Goal: Transaction & Acquisition: Purchase product/service

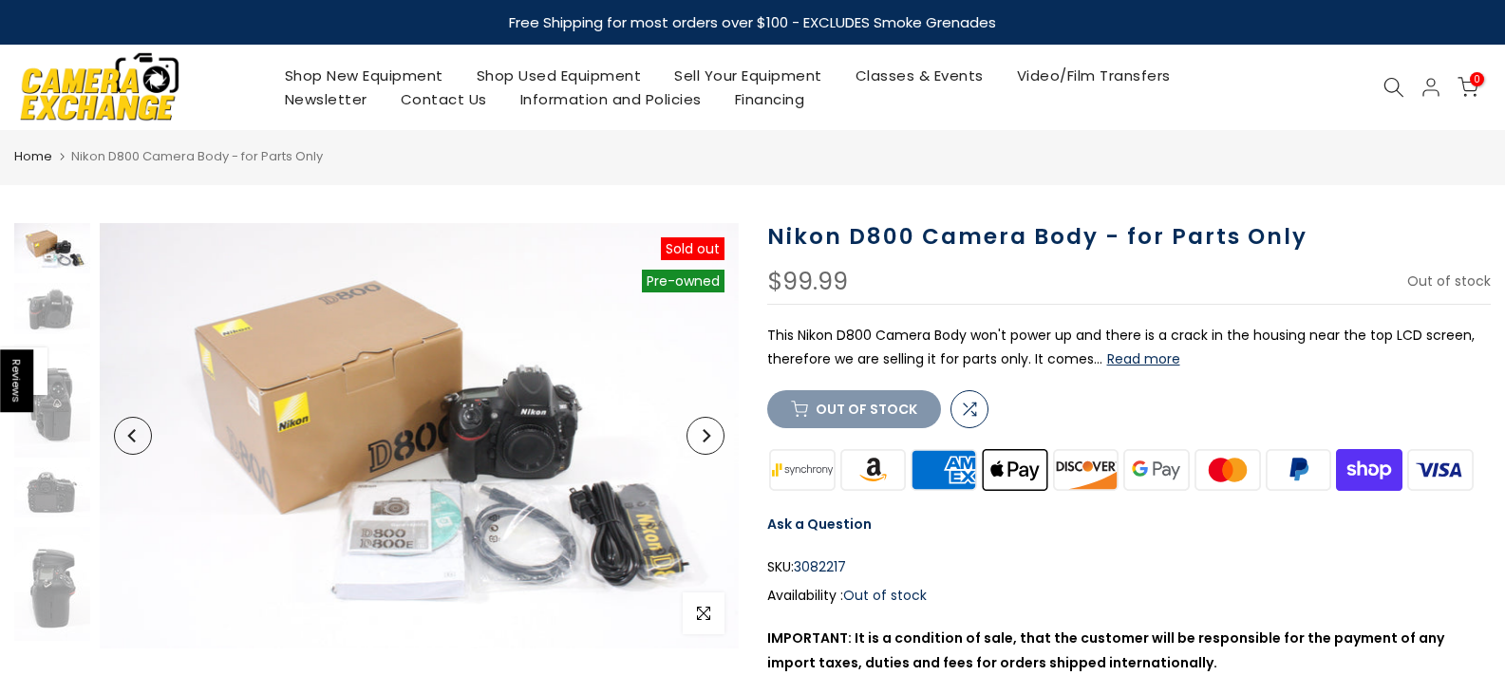
click at [719, 437] on button "Next" at bounding box center [705, 436] width 38 height 38
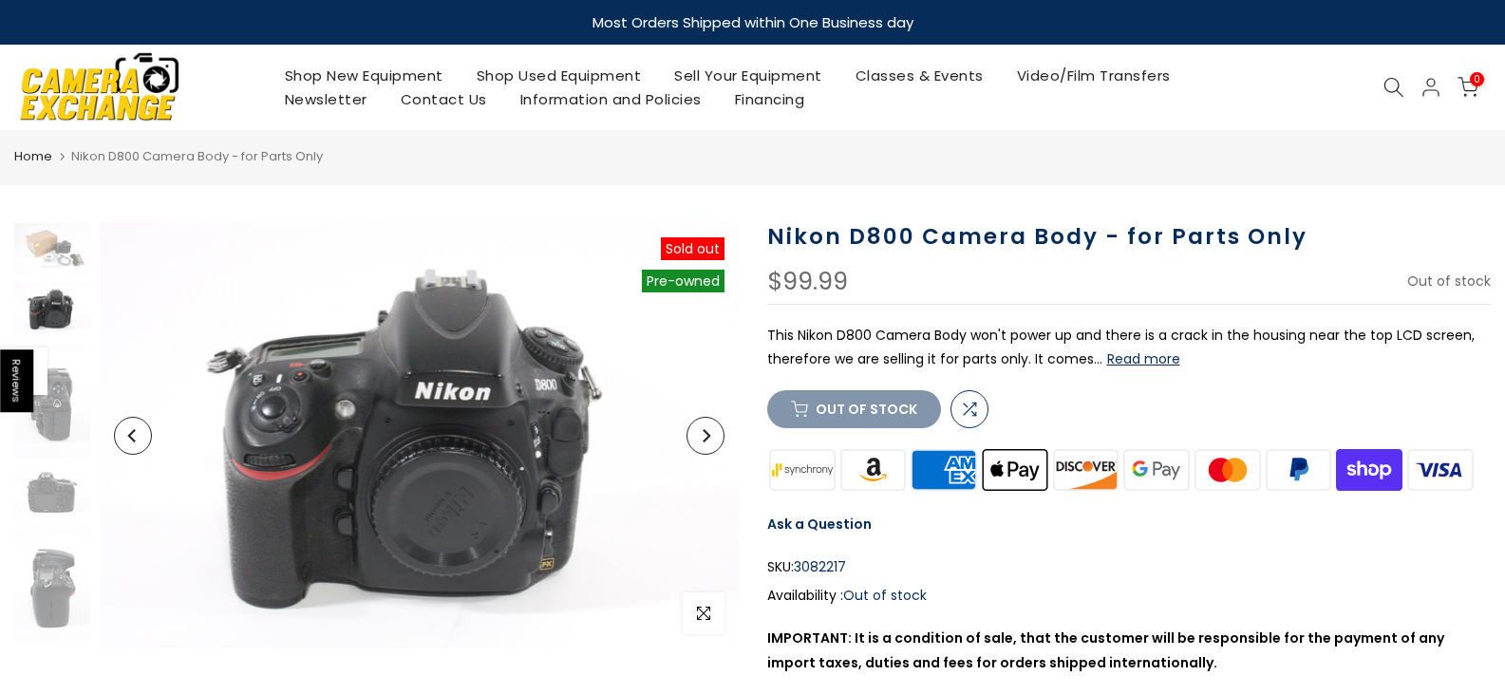
click at [711, 436] on icon "Next" at bounding box center [705, 435] width 13 height 13
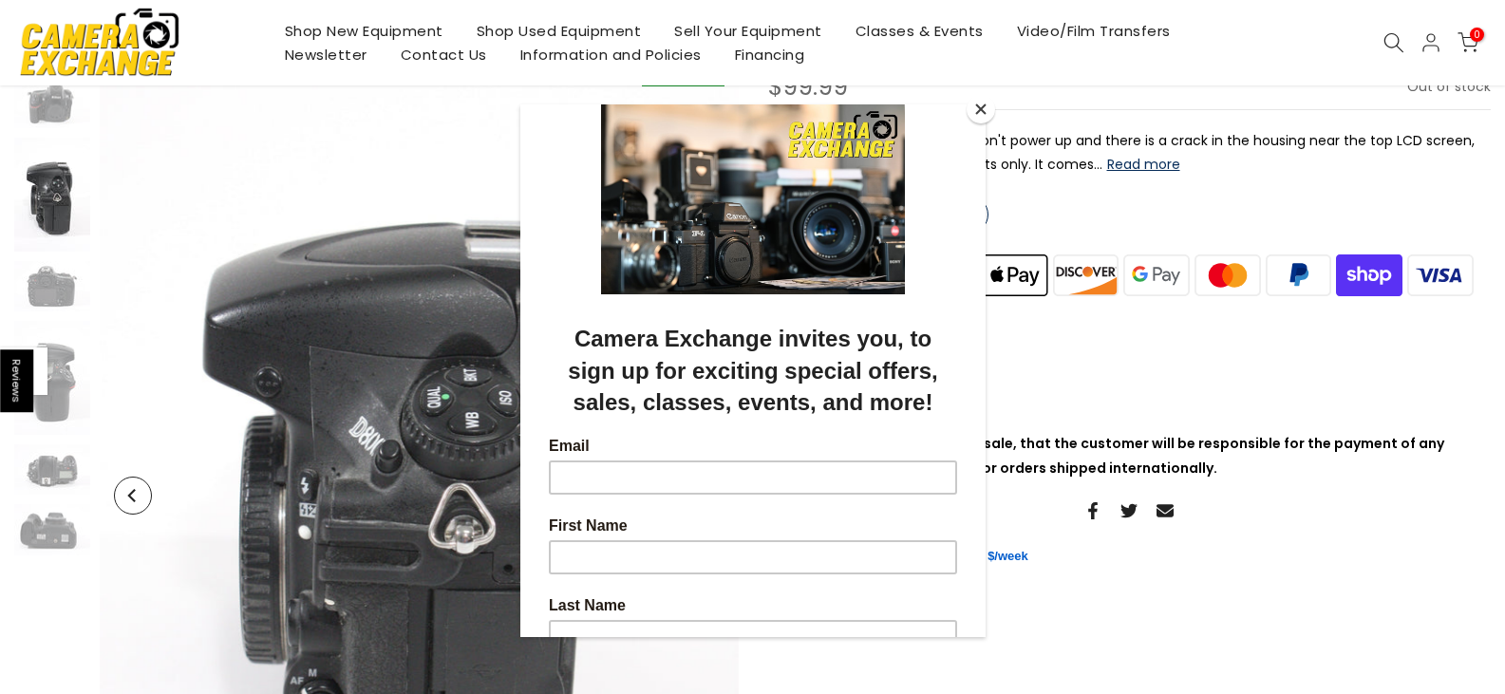
scroll to position [285, 0]
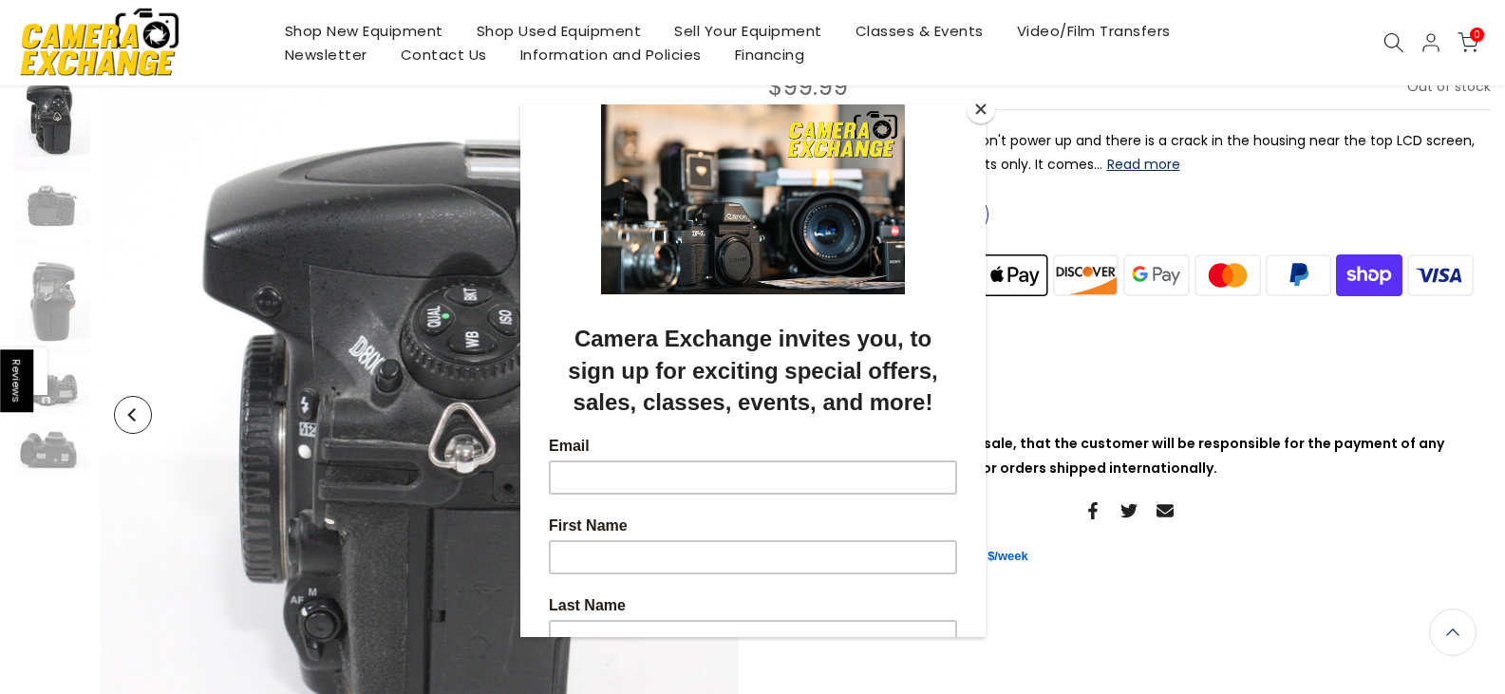
click at [977, 113] on button "Close" at bounding box center [981, 109] width 28 height 28
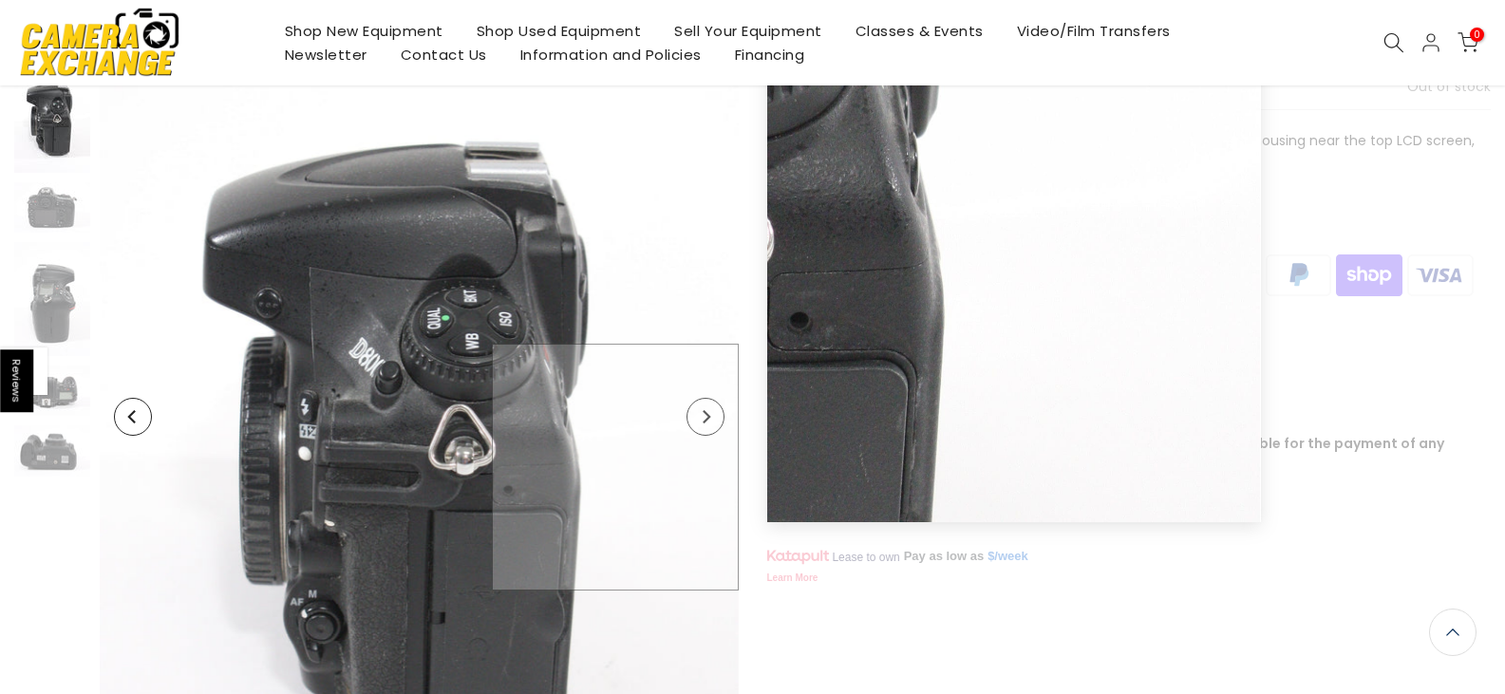
scroll to position [287, 0]
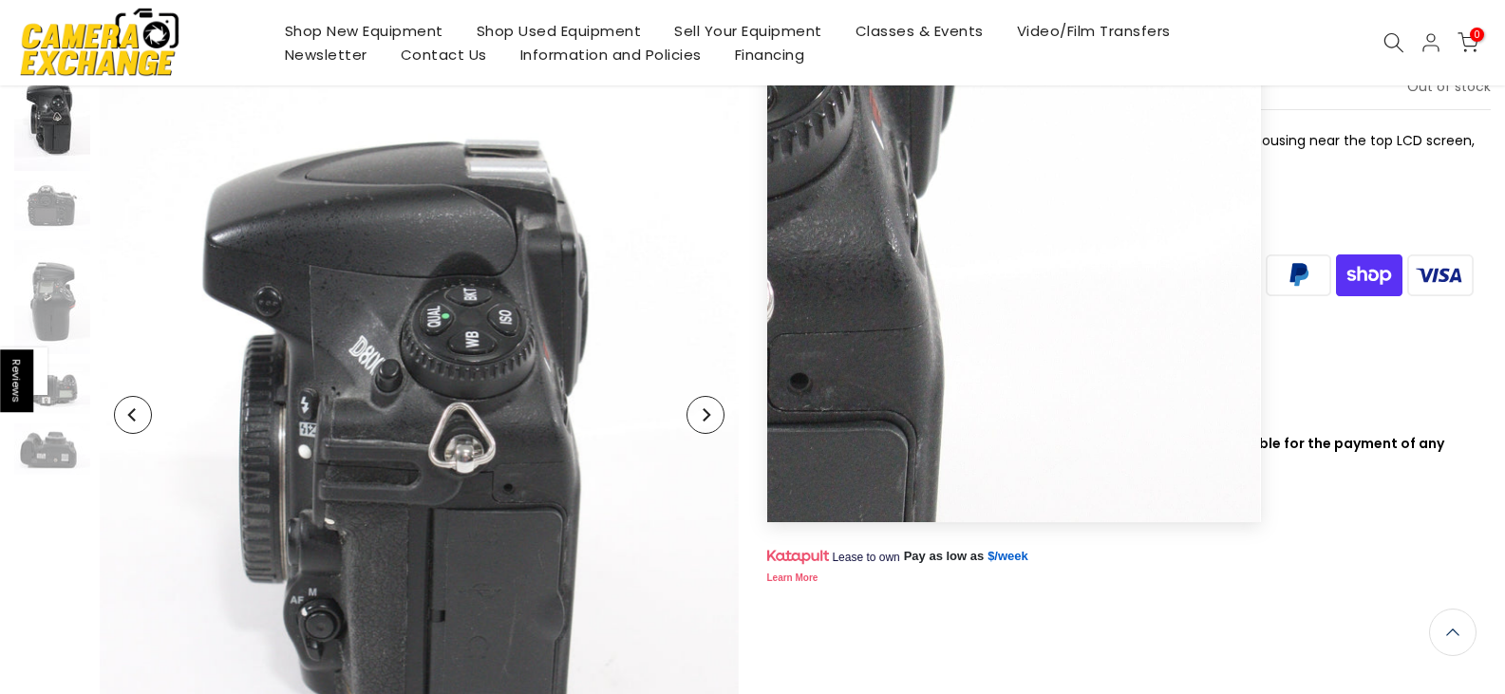
click at [700, 422] on button "Next" at bounding box center [705, 415] width 38 height 38
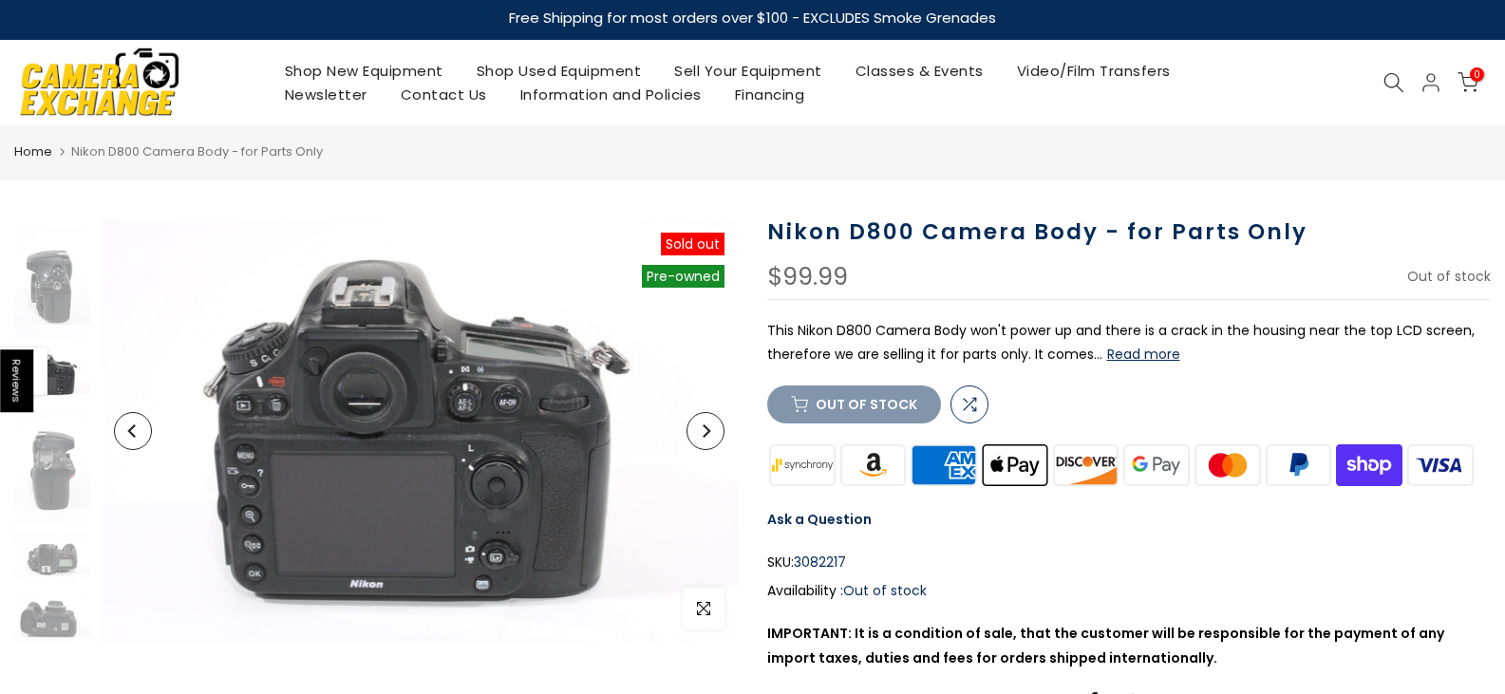
scroll to position [0, 0]
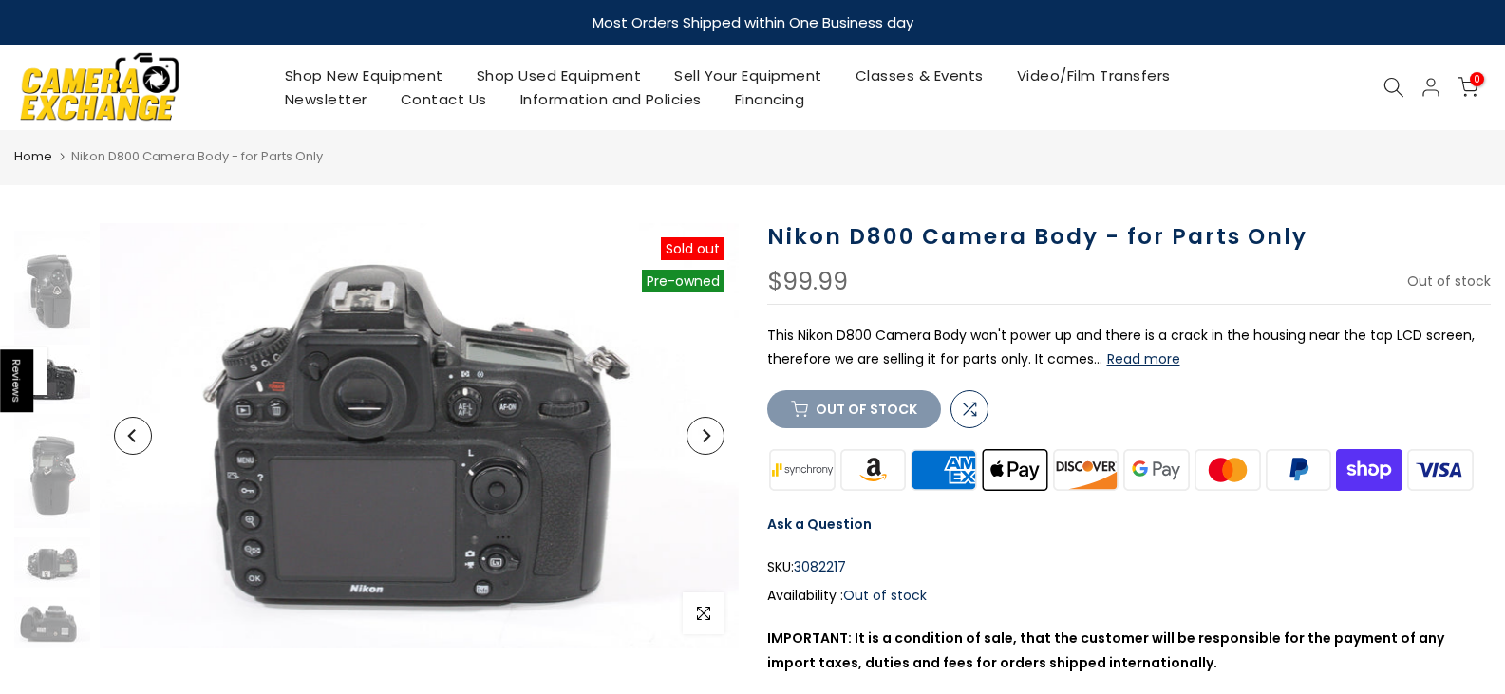
click at [367, 71] on link "Shop New Equipment" at bounding box center [364, 76] width 192 height 24
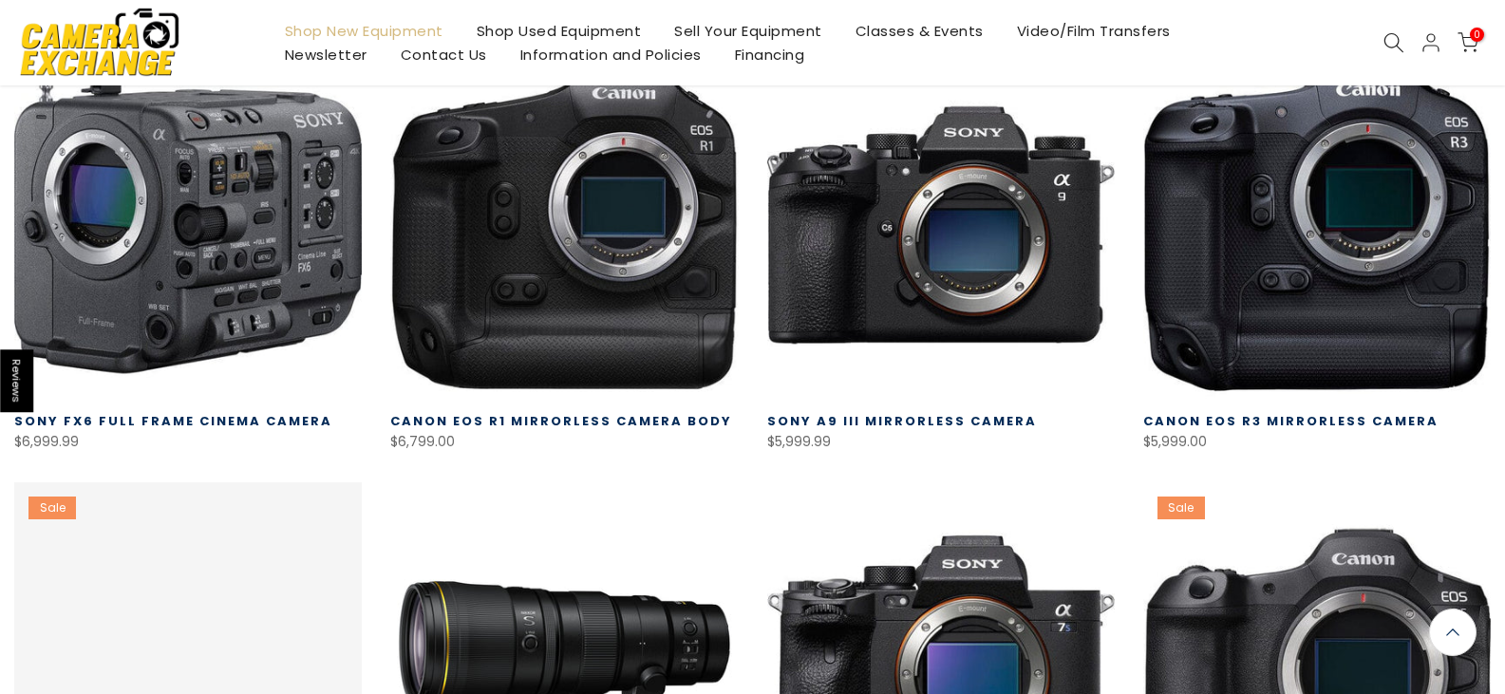
scroll to position [1, 0]
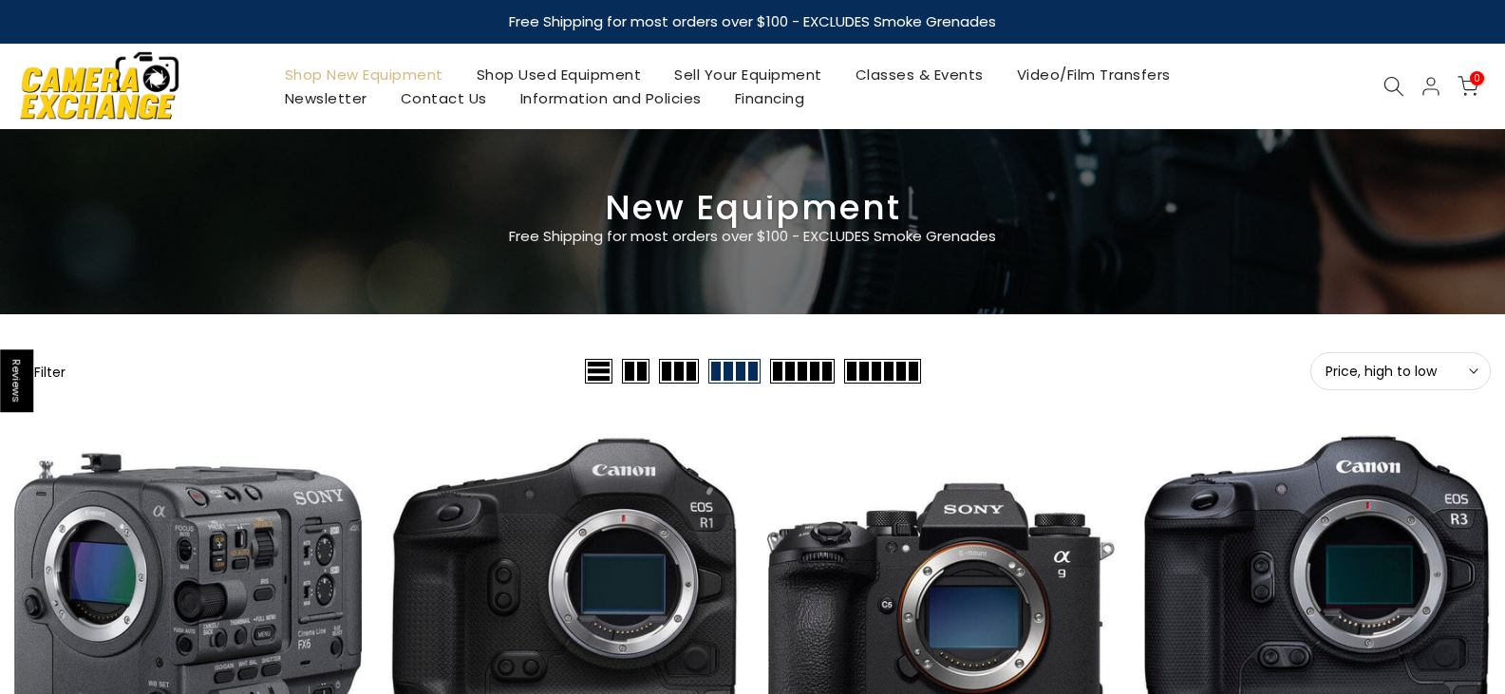
click at [567, 72] on link "Shop Used Equipment" at bounding box center [559, 75] width 198 height 24
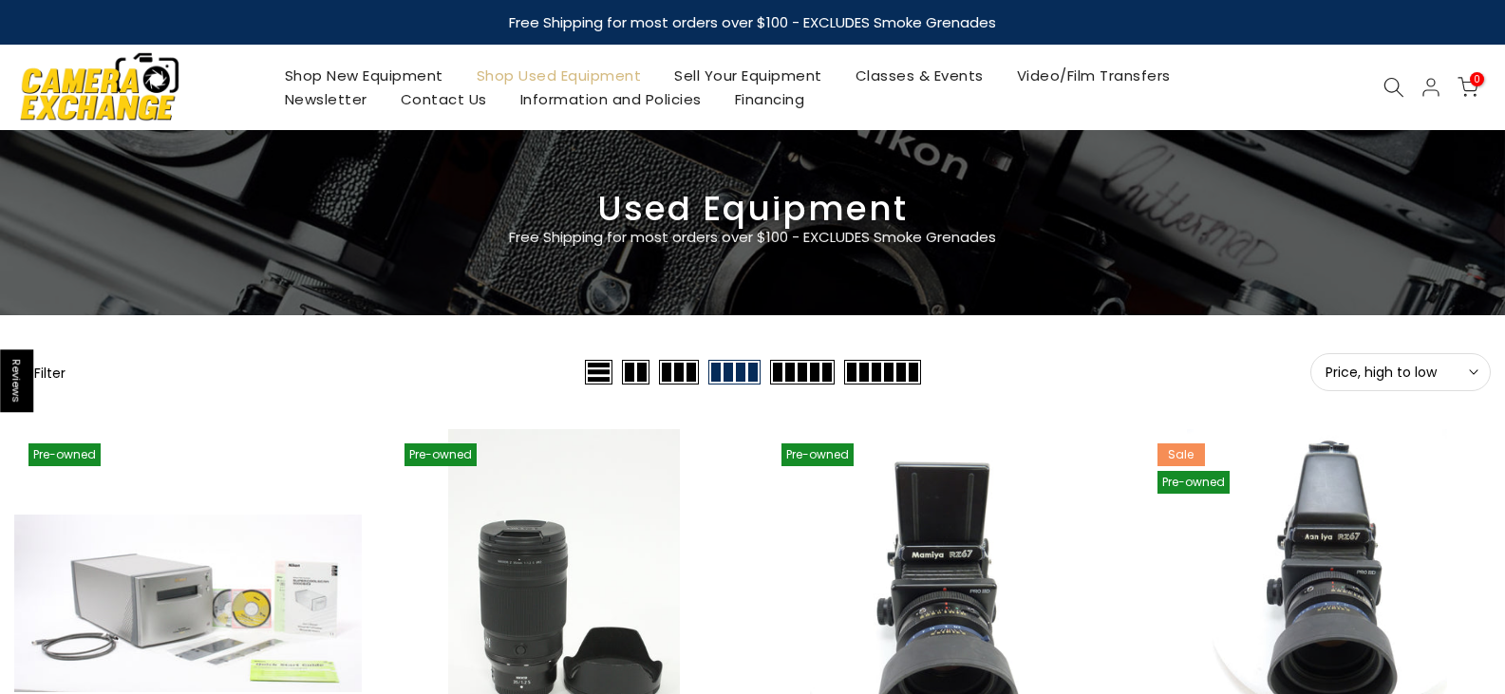
click at [1436, 374] on span "Price, high to low" at bounding box center [1400, 372] width 150 height 17
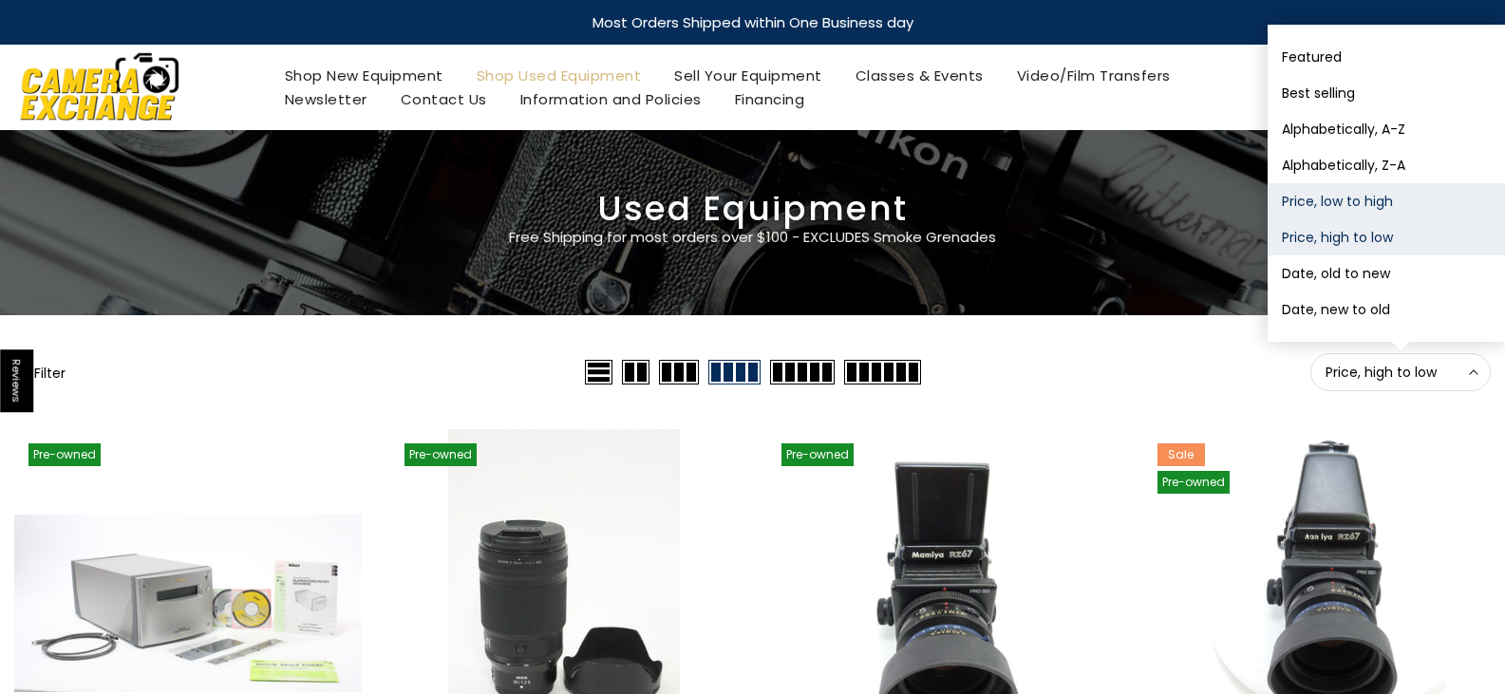
click at [1380, 201] on button "Price, low to high" at bounding box center [1385, 201] width 237 height 36
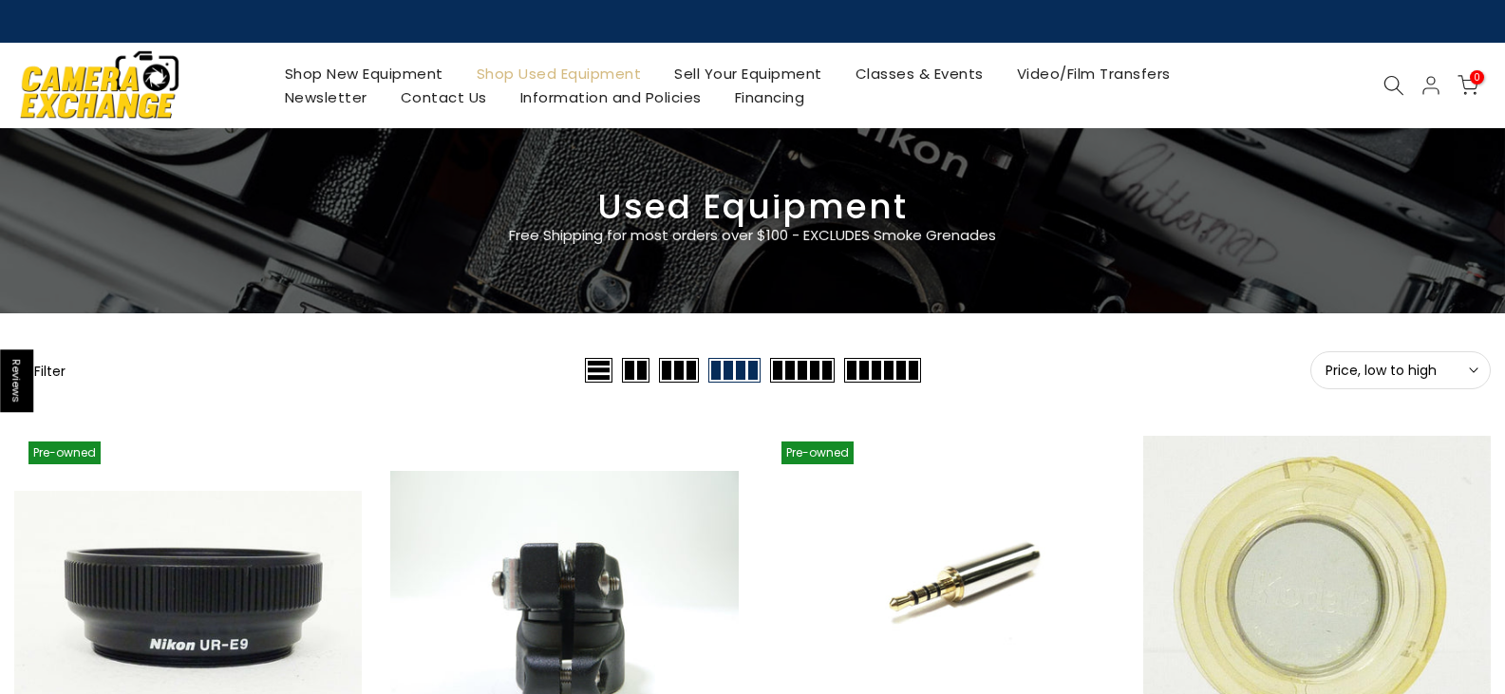
click at [870, 364] on span at bounding box center [882, 370] width 77 height 25
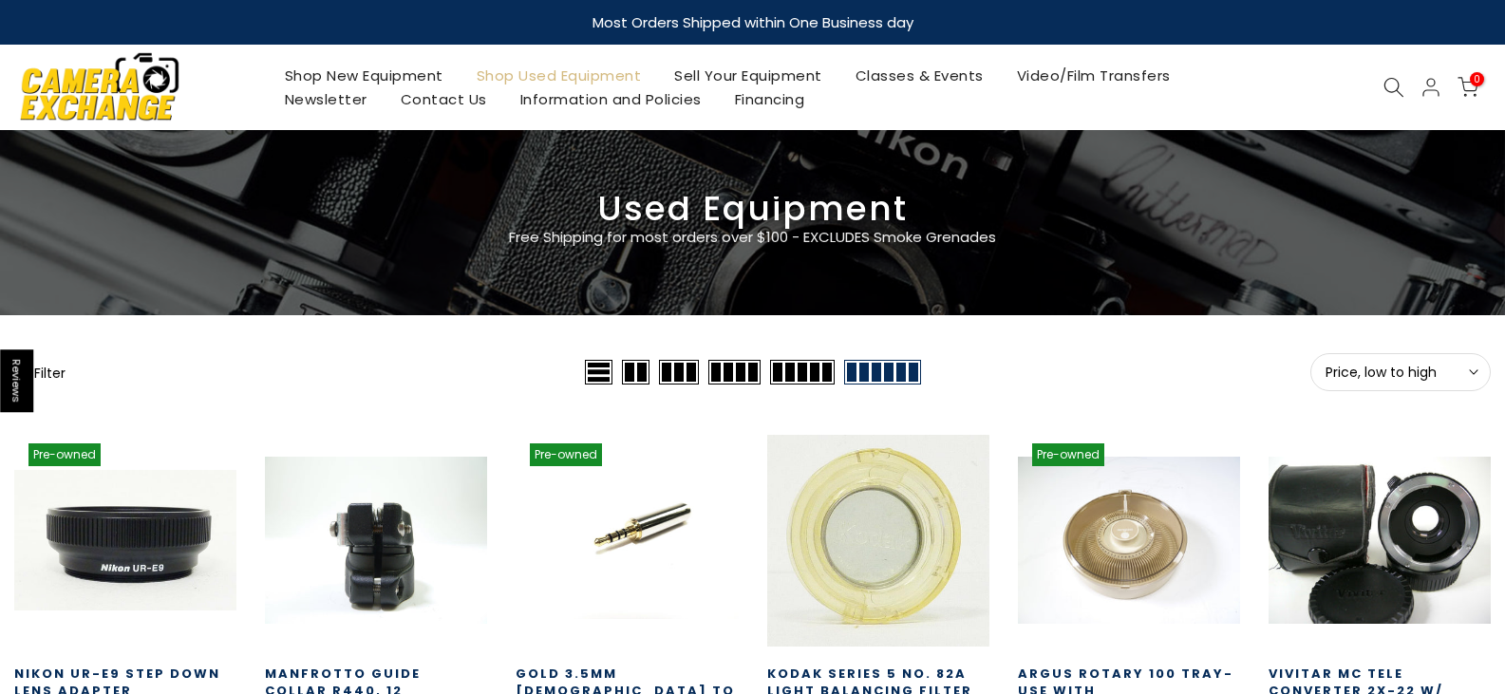
click at [800, 371] on span at bounding box center [802, 372] width 65 height 25
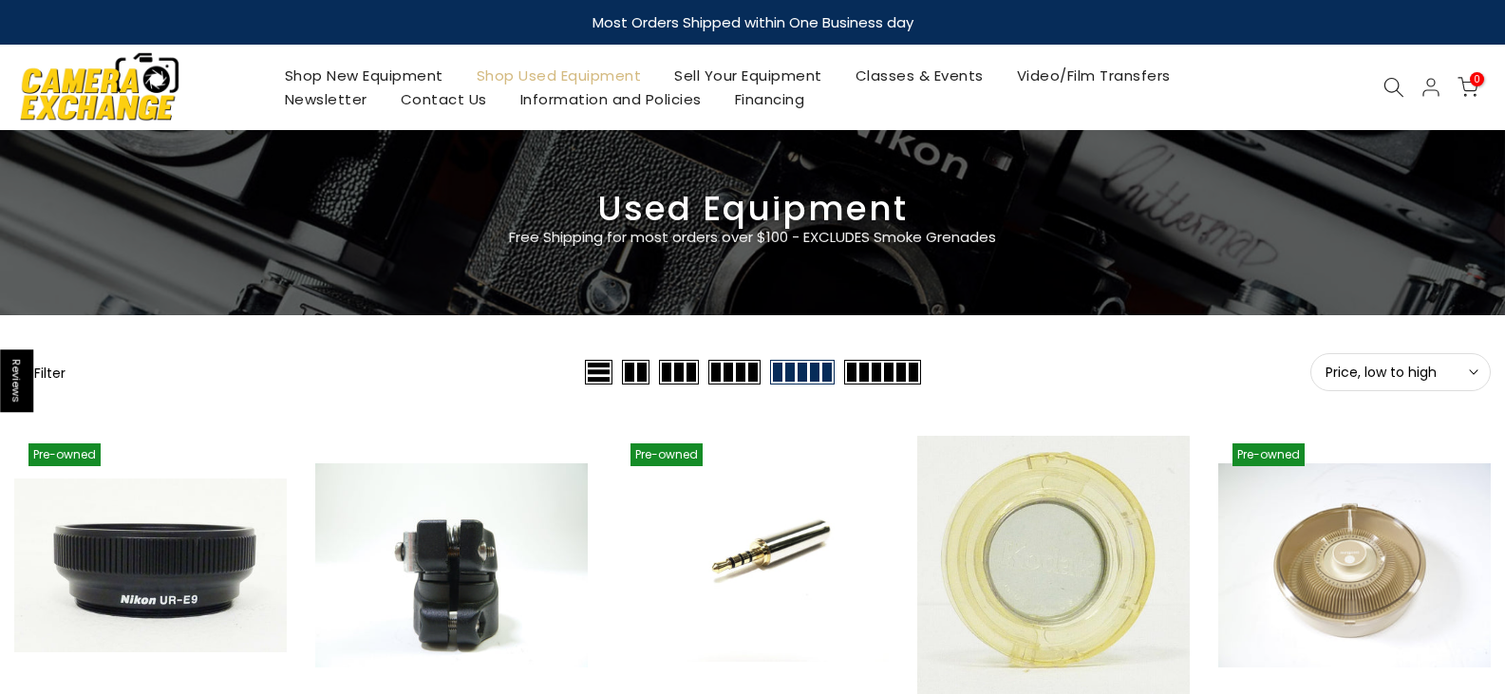
click at [744, 375] on span at bounding box center [734, 372] width 52 height 25
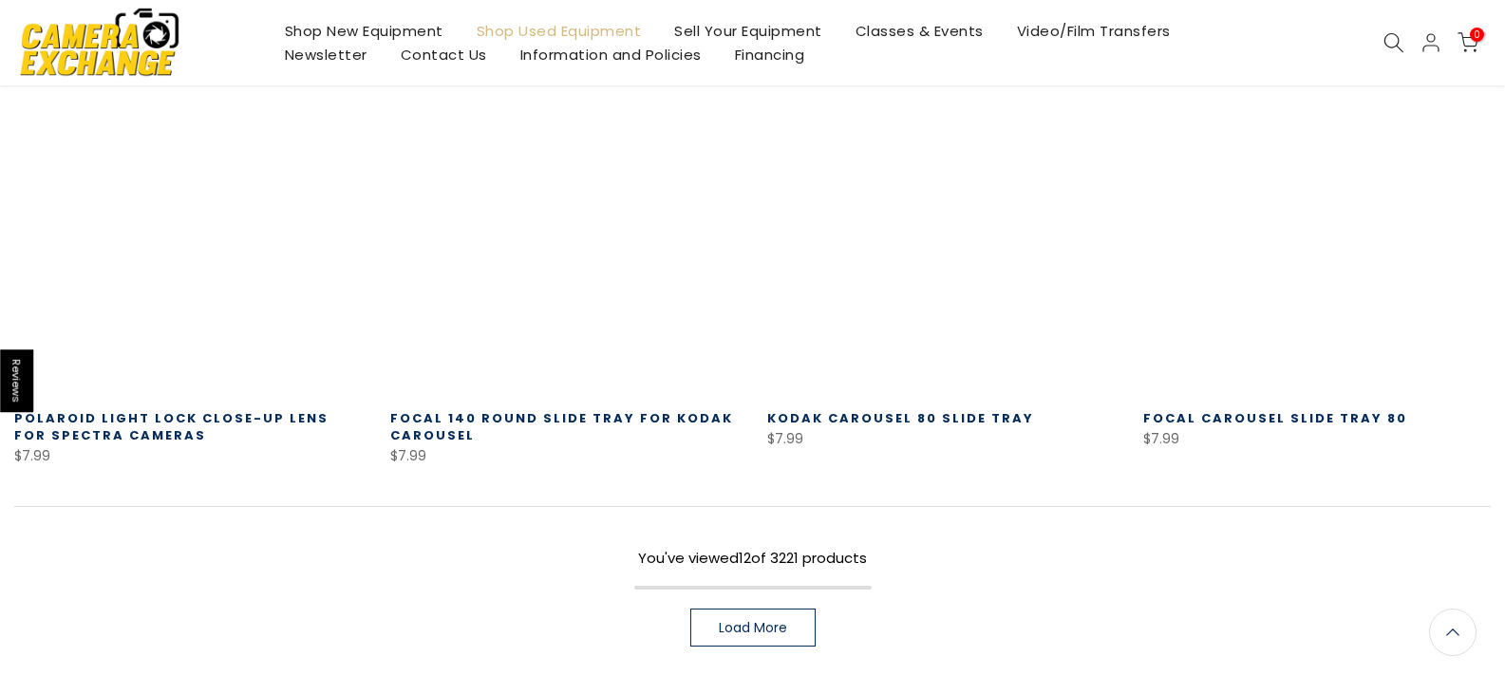
scroll to position [1331, 0]
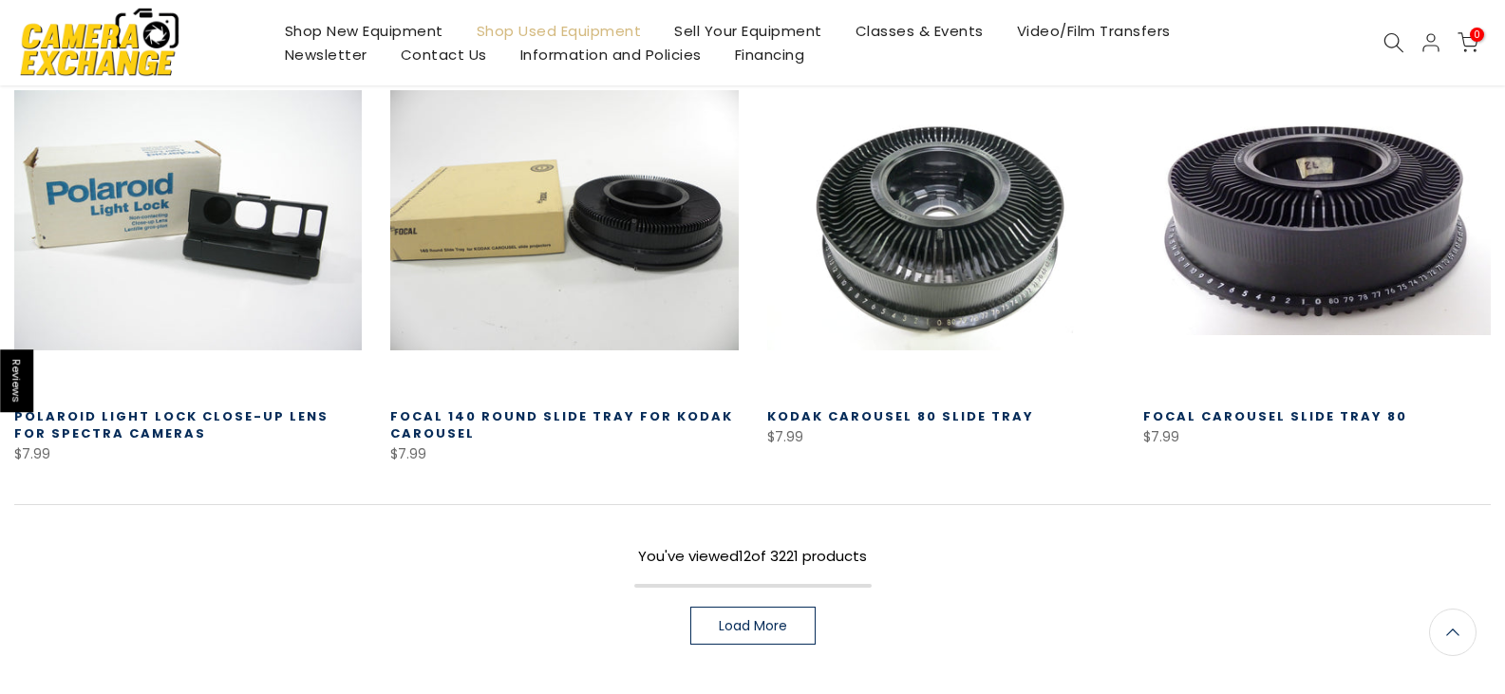
click at [802, 607] on link "Load More" at bounding box center [752, 626] width 125 height 38
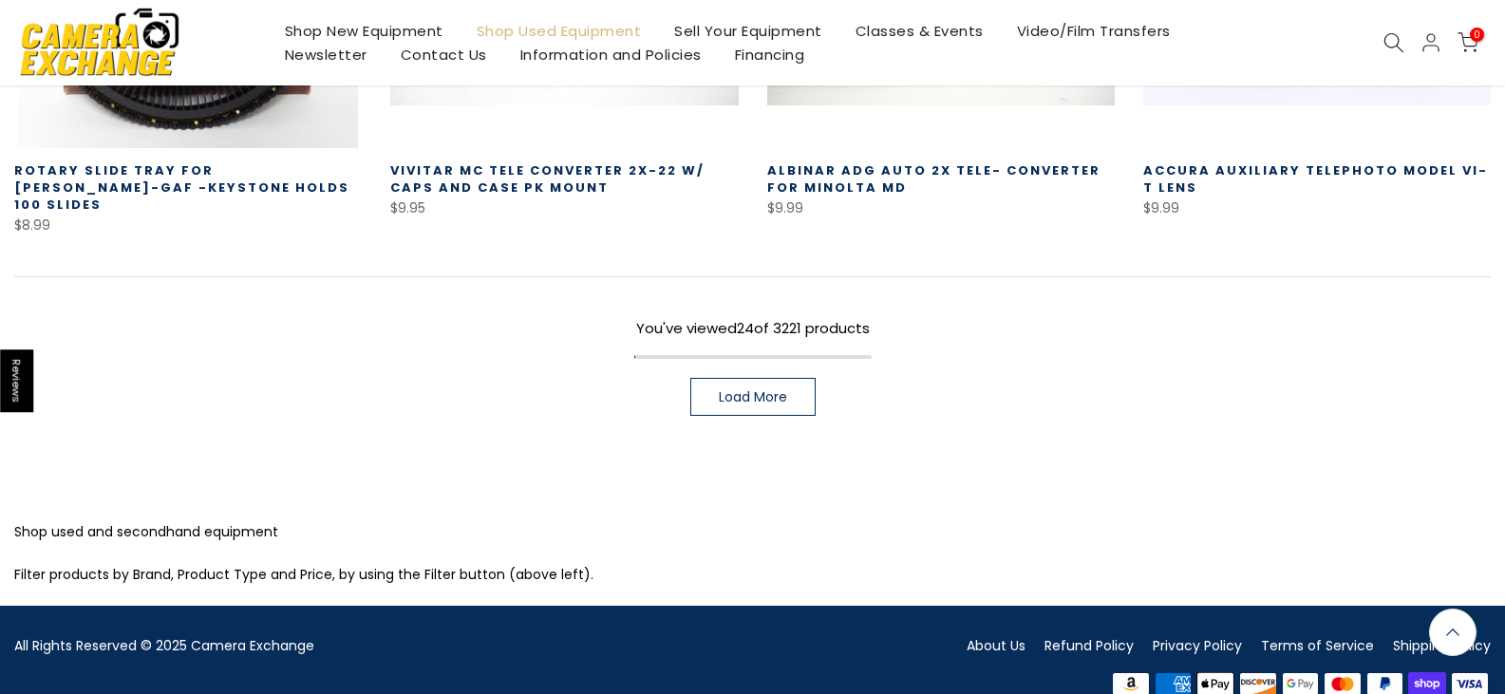
scroll to position [2919, 0]
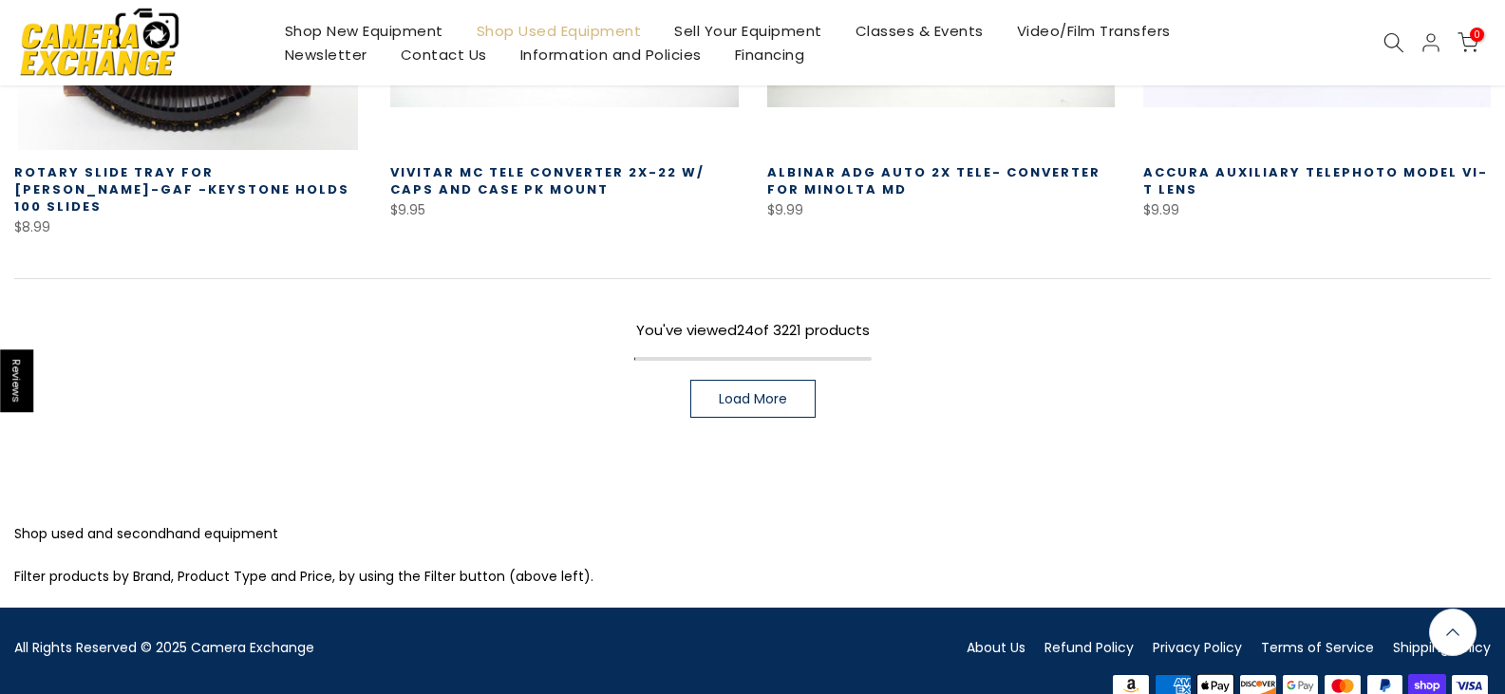
click at [722, 380] on link "Load More" at bounding box center [752, 399] width 125 height 38
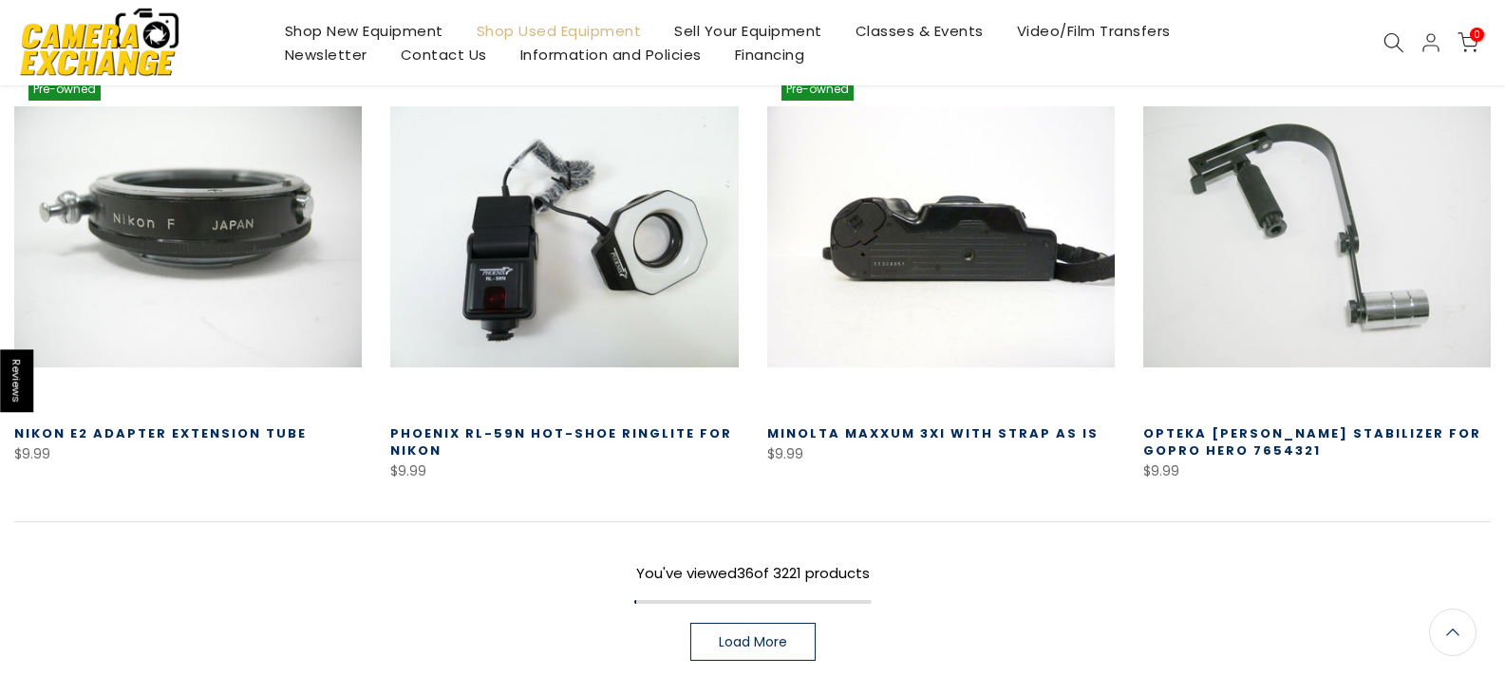
scroll to position [4282, 0]
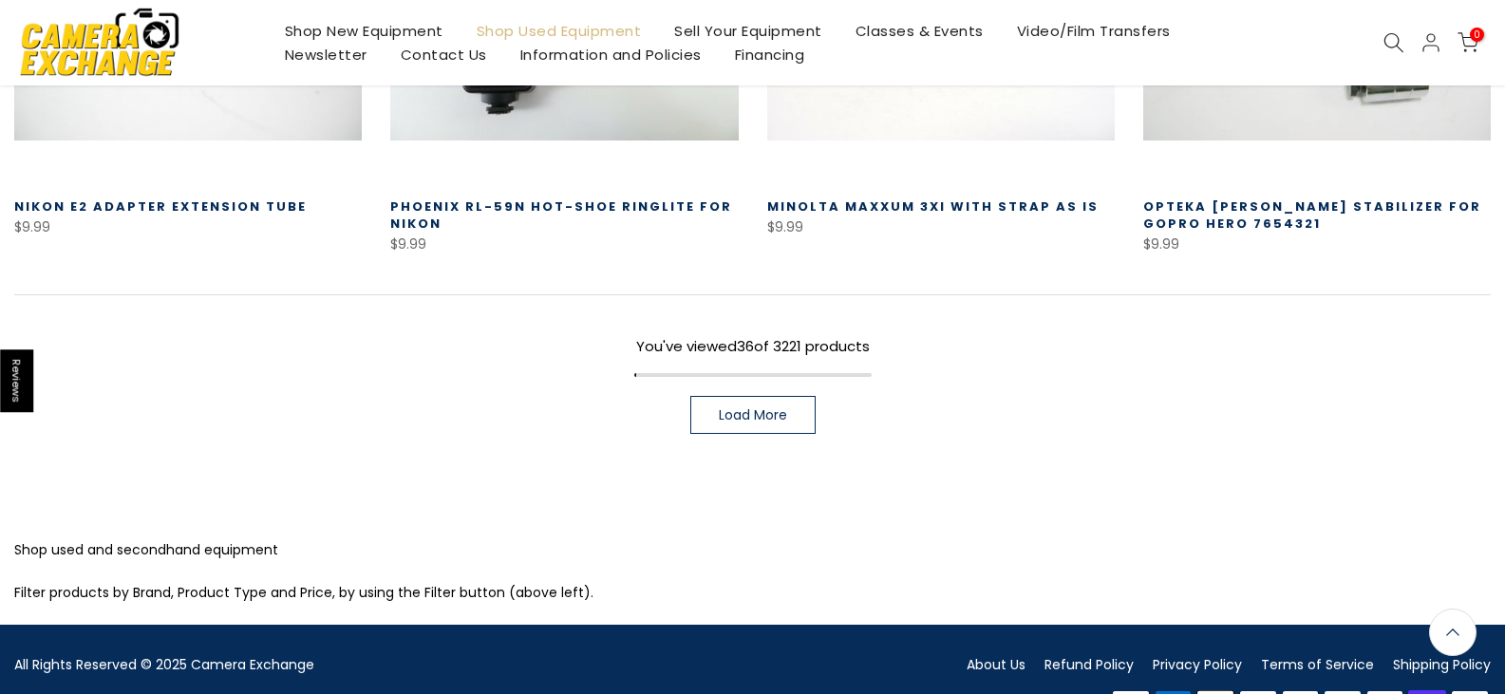
click at [742, 396] on link "Load More" at bounding box center [752, 415] width 125 height 38
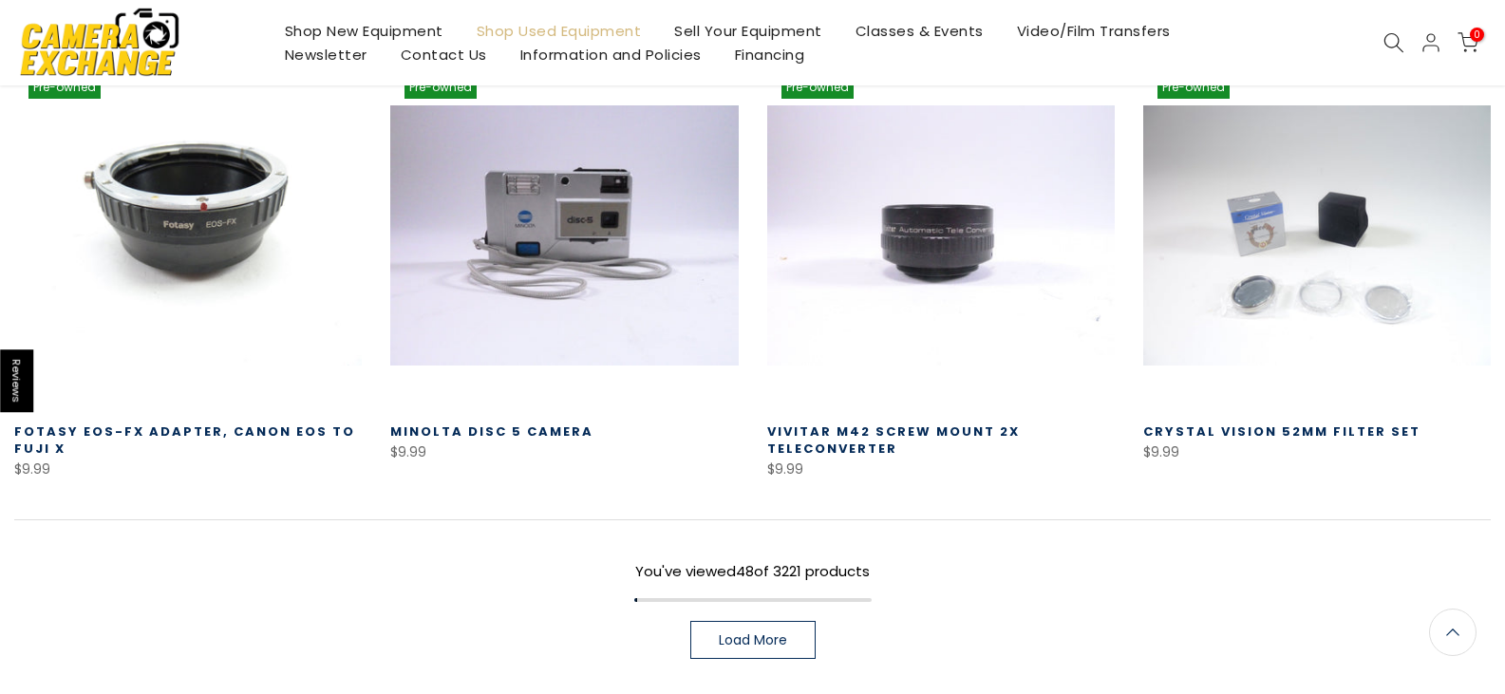
scroll to position [5423, 0]
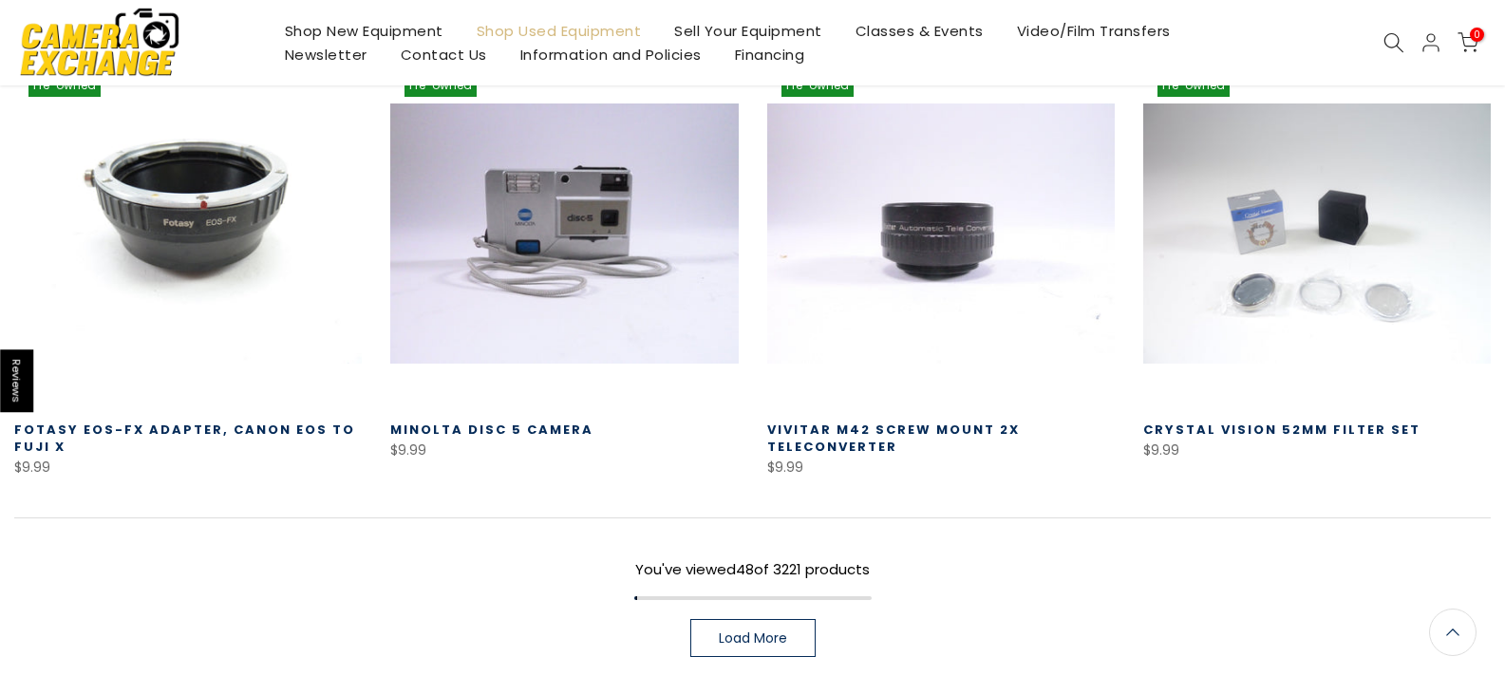
click at [792, 619] on link "Load More" at bounding box center [752, 638] width 125 height 38
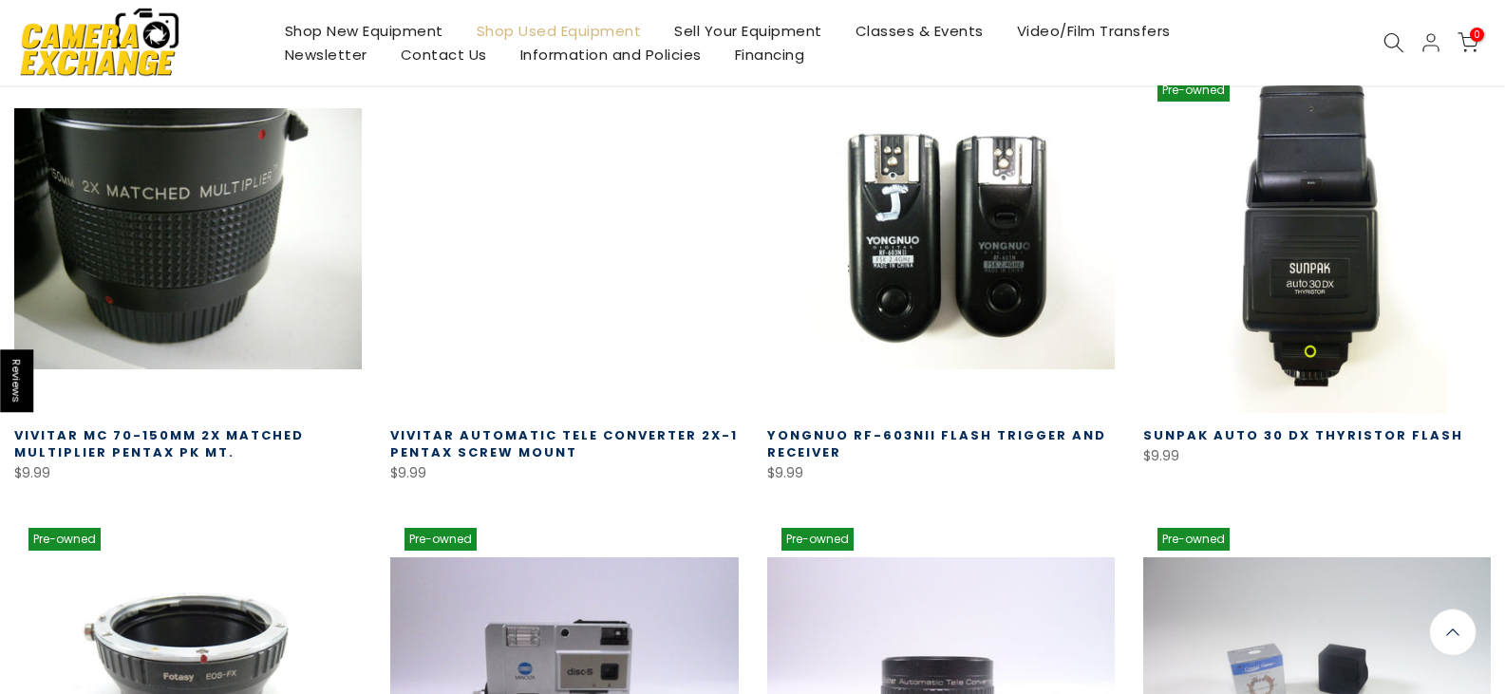
scroll to position [4948, 0]
